Goal: Task Accomplishment & Management: Manage account settings

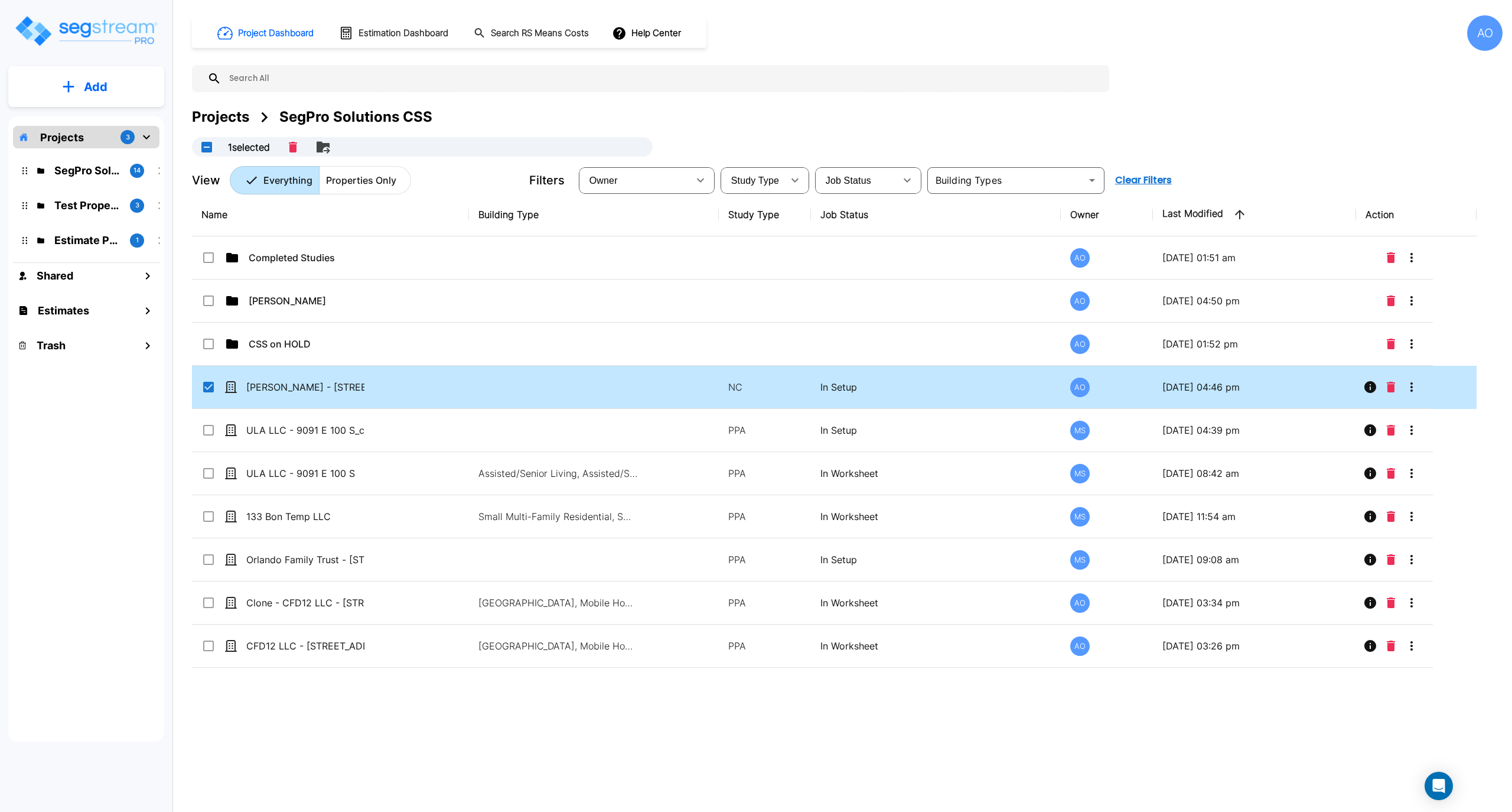
click at [52, 22] on img "mailbox folders" at bounding box center [86, 31] width 145 height 33
click at [1416, 390] on icon "More-Options" at bounding box center [1412, 387] width 14 height 14
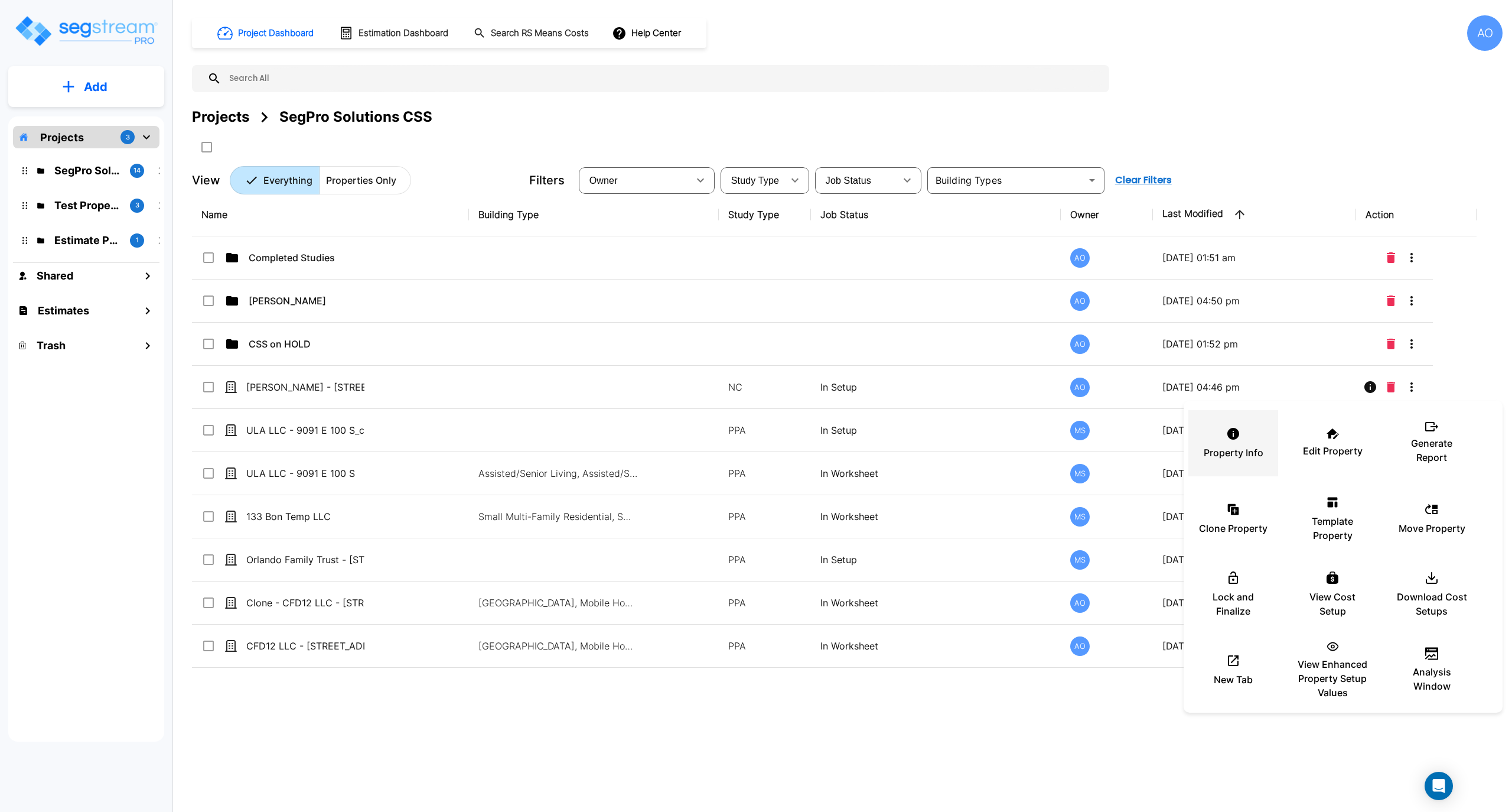
click at [1263, 446] on p "Property Info" at bounding box center [1233, 453] width 60 height 14
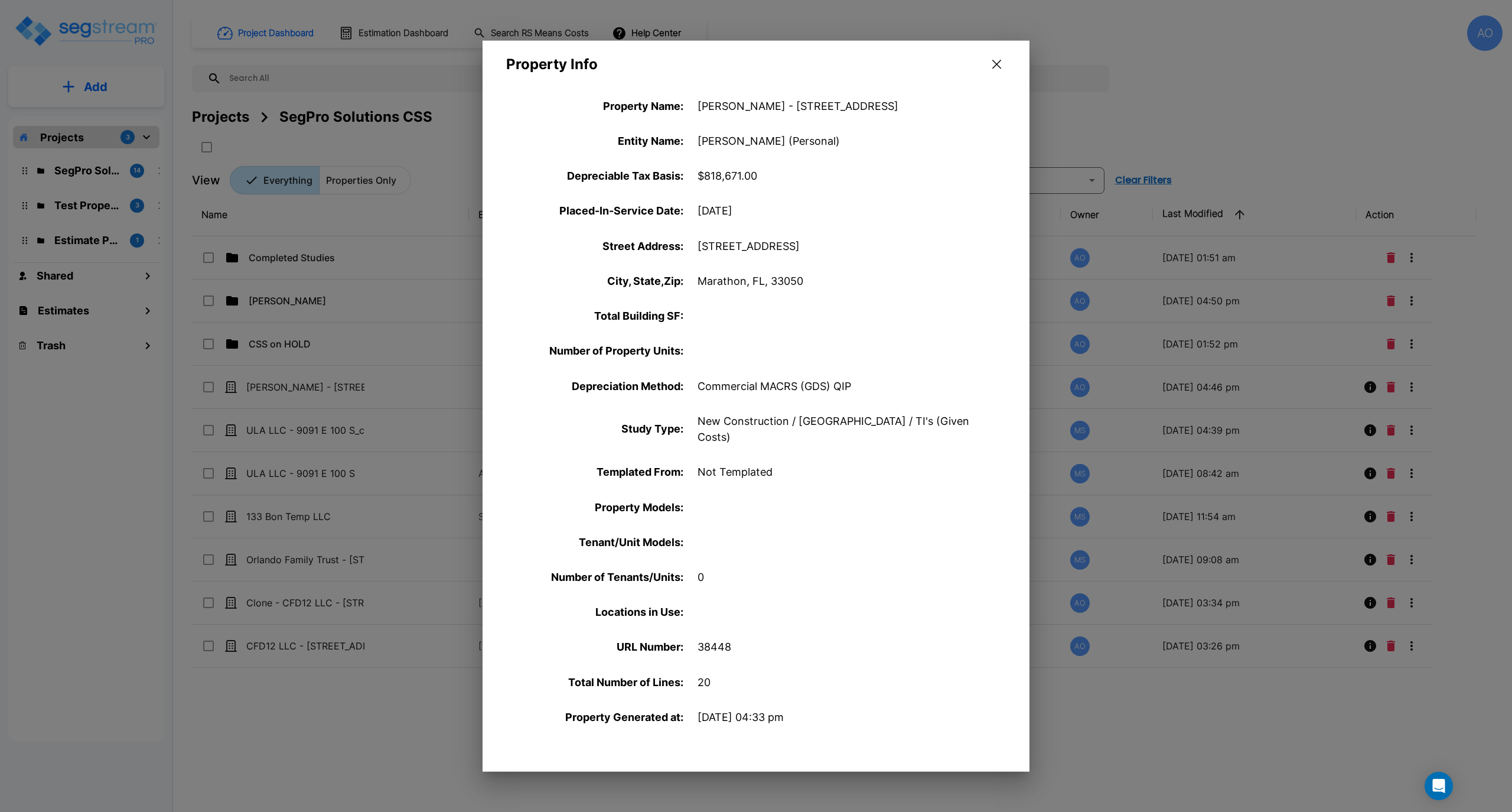
click at [1000, 63] on icon "button" at bounding box center [997, 64] width 9 height 10
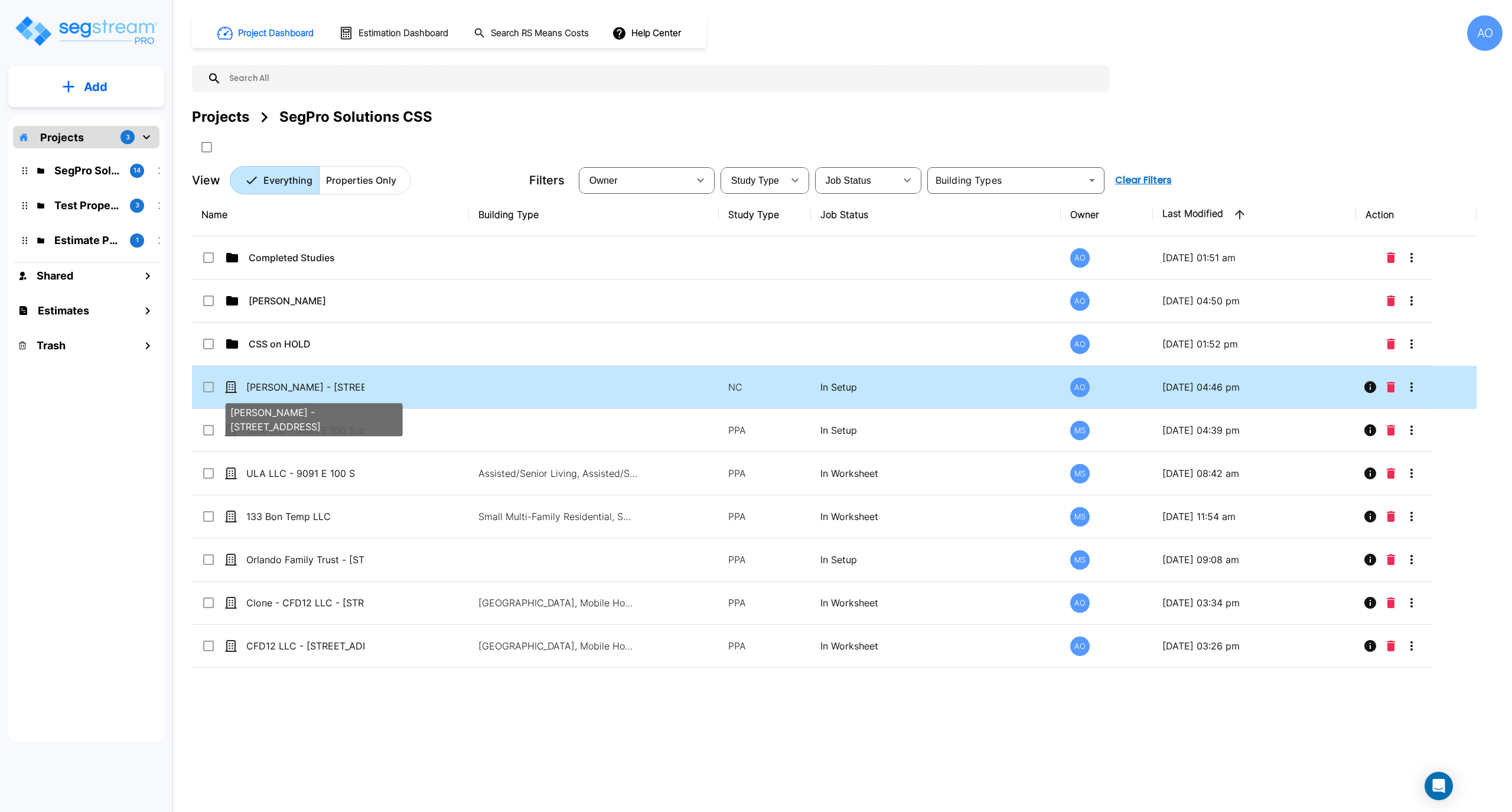
click at [264, 394] on p "[PERSON_NAME] - [STREET_ADDRESS]" at bounding box center [305, 387] width 118 height 14
checkbox input "false"
click at [264, 394] on p "[PERSON_NAME] - [STREET_ADDRESS]" at bounding box center [305, 387] width 118 height 14
